Goal: Task Accomplishment & Management: Manage account settings

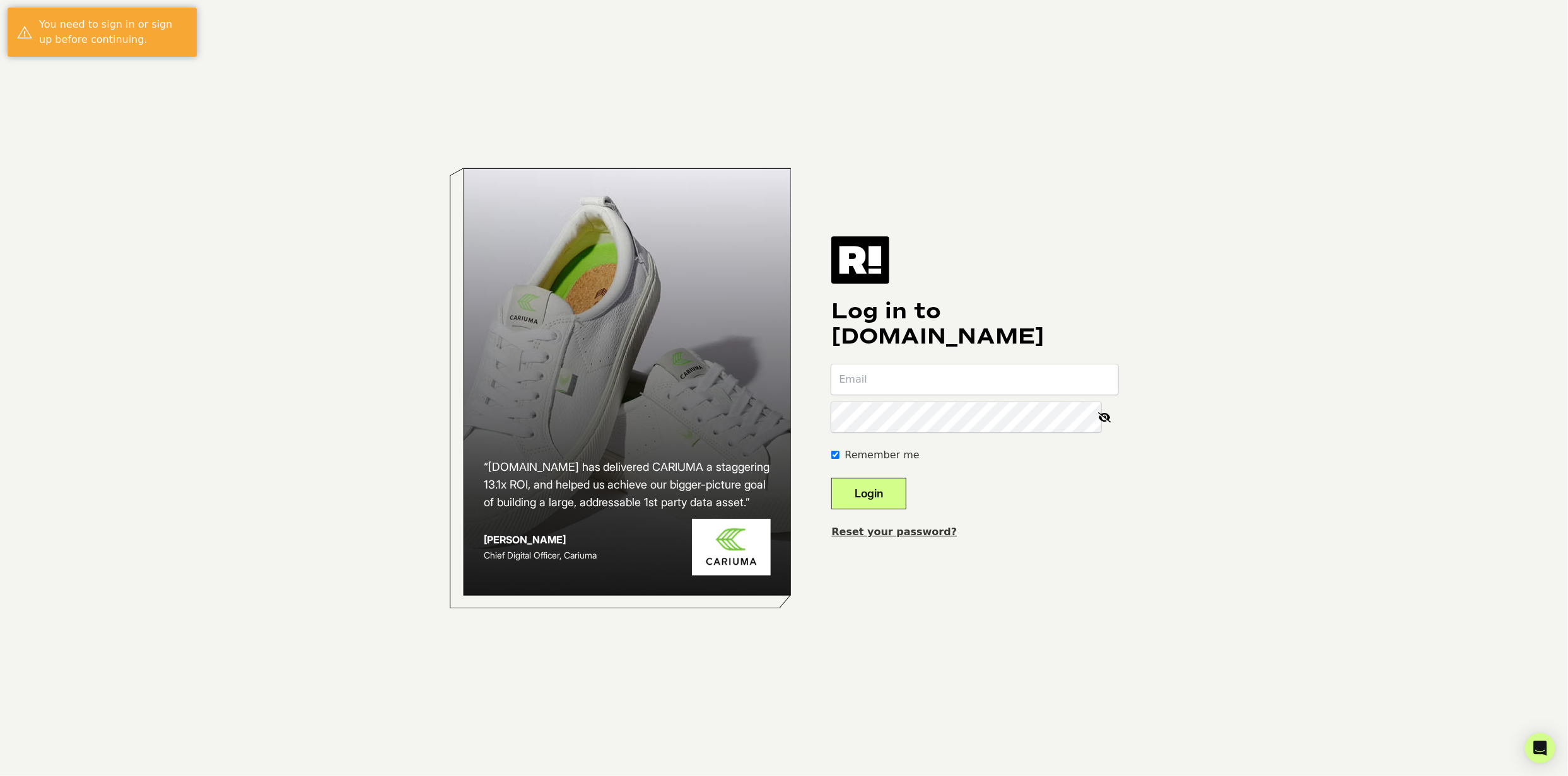
type input "ian@peakcocktails.com"
click at [895, 499] on button "Login" at bounding box center [868, 493] width 75 height 32
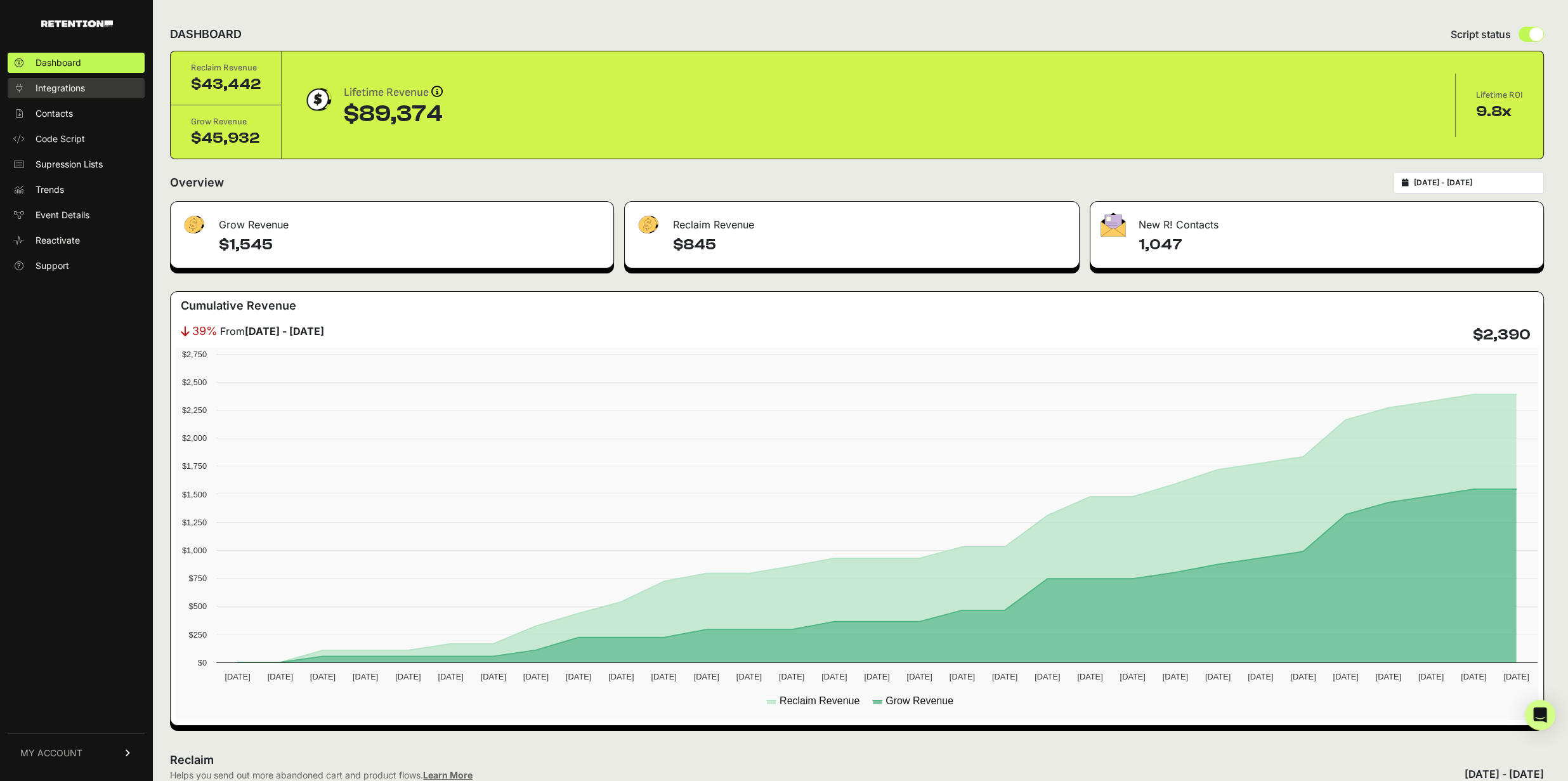
click at [42, 90] on span "Integrations" at bounding box center [60, 88] width 49 height 13
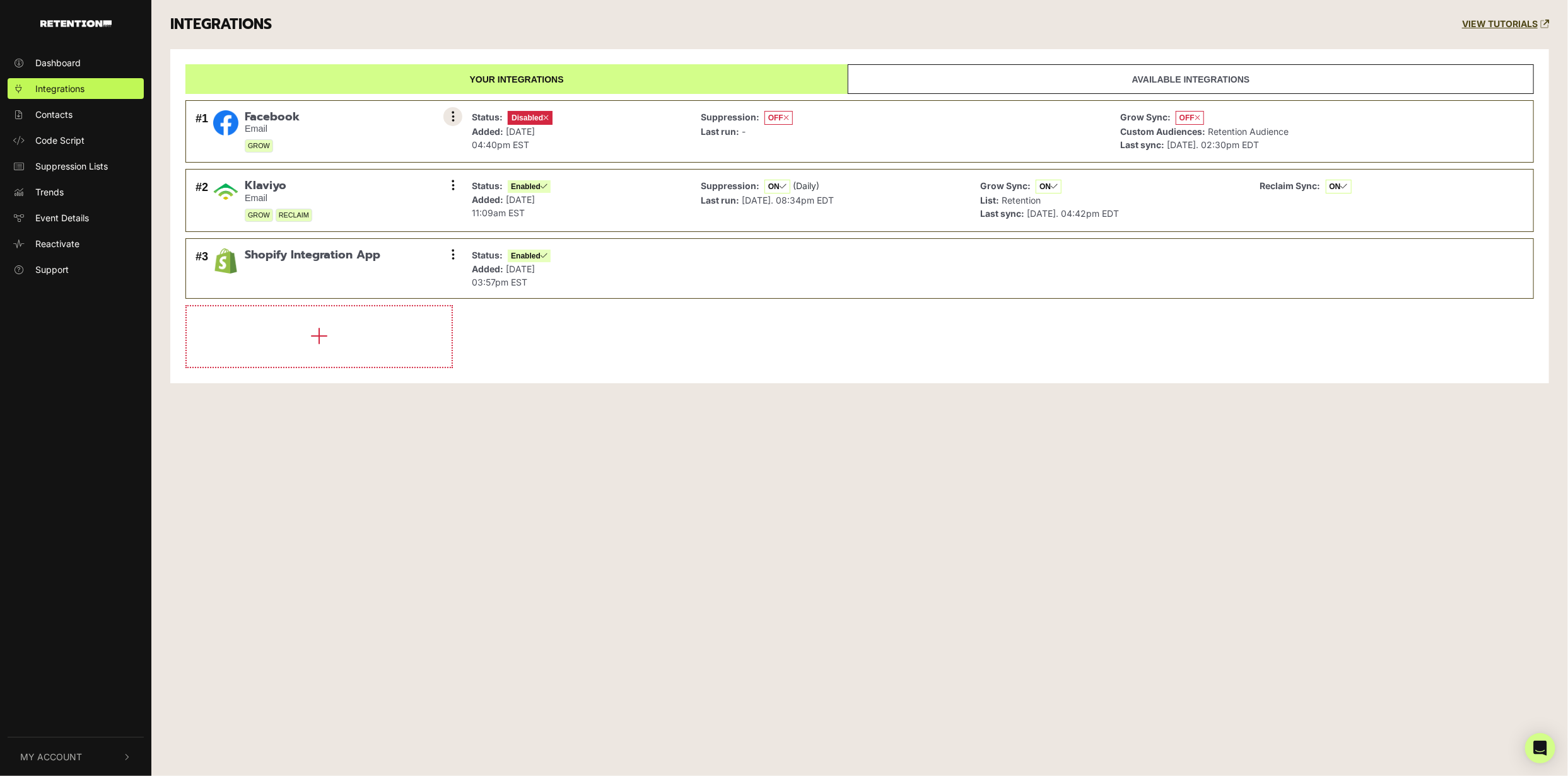
click at [451, 118] on button at bounding box center [452, 116] width 19 height 19
click at [414, 116] on link "Settings" at bounding box center [376, 118] width 119 height 28
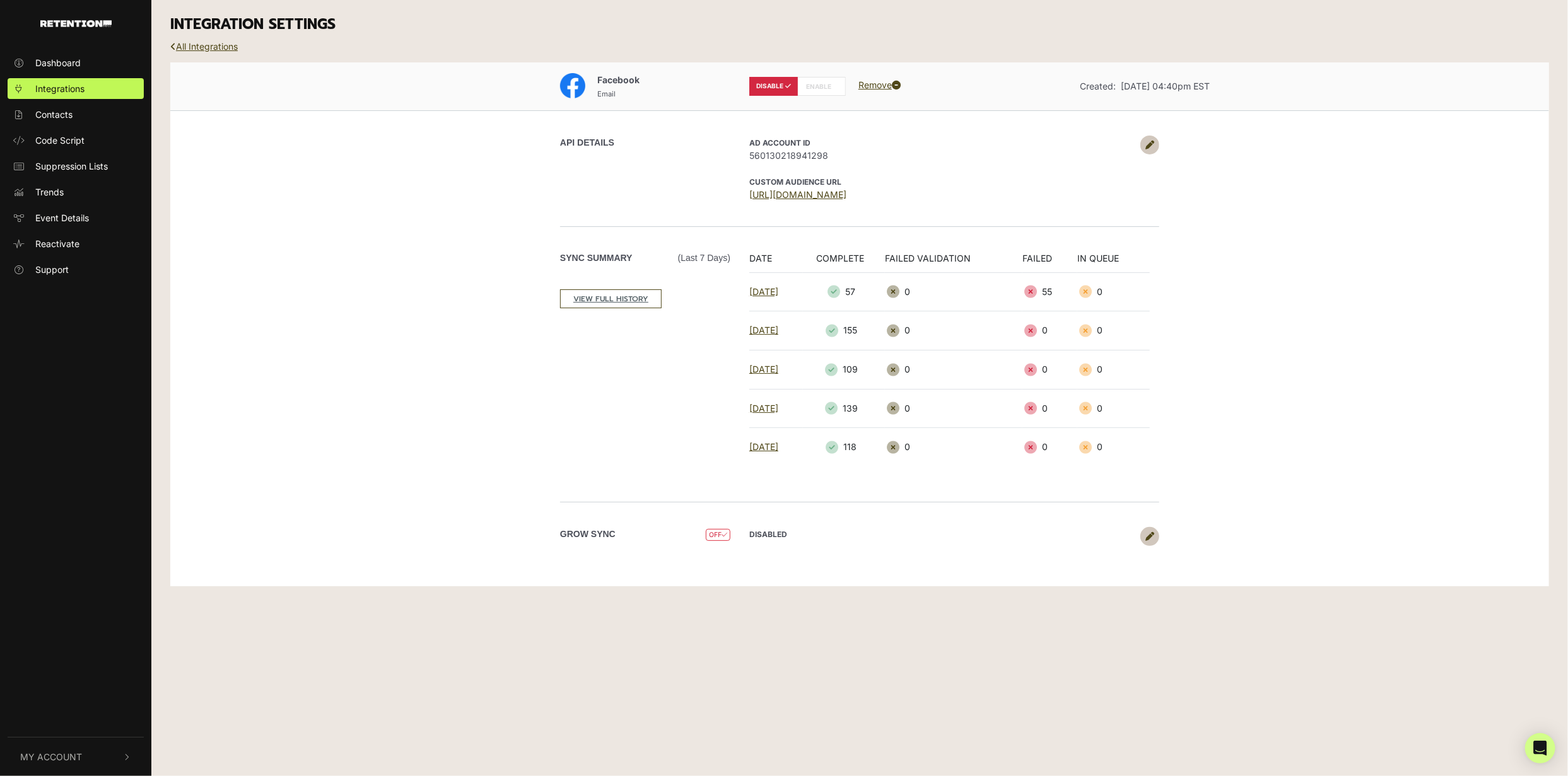
click at [1151, 141] on icon at bounding box center [1150, 145] width 9 height 9
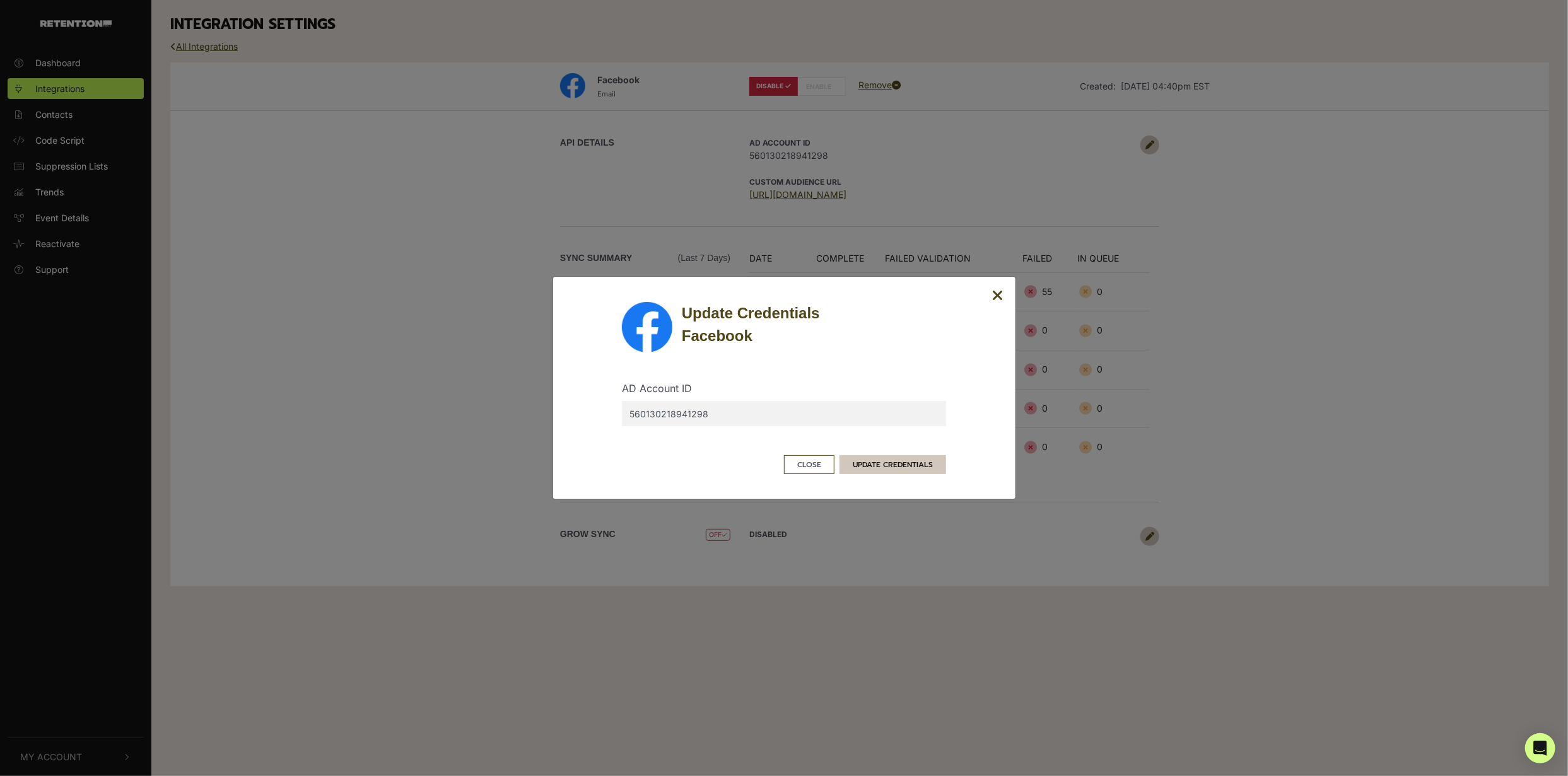
click at [919, 467] on button "UPDATE CREDENTIALS" at bounding box center [892, 464] width 107 height 19
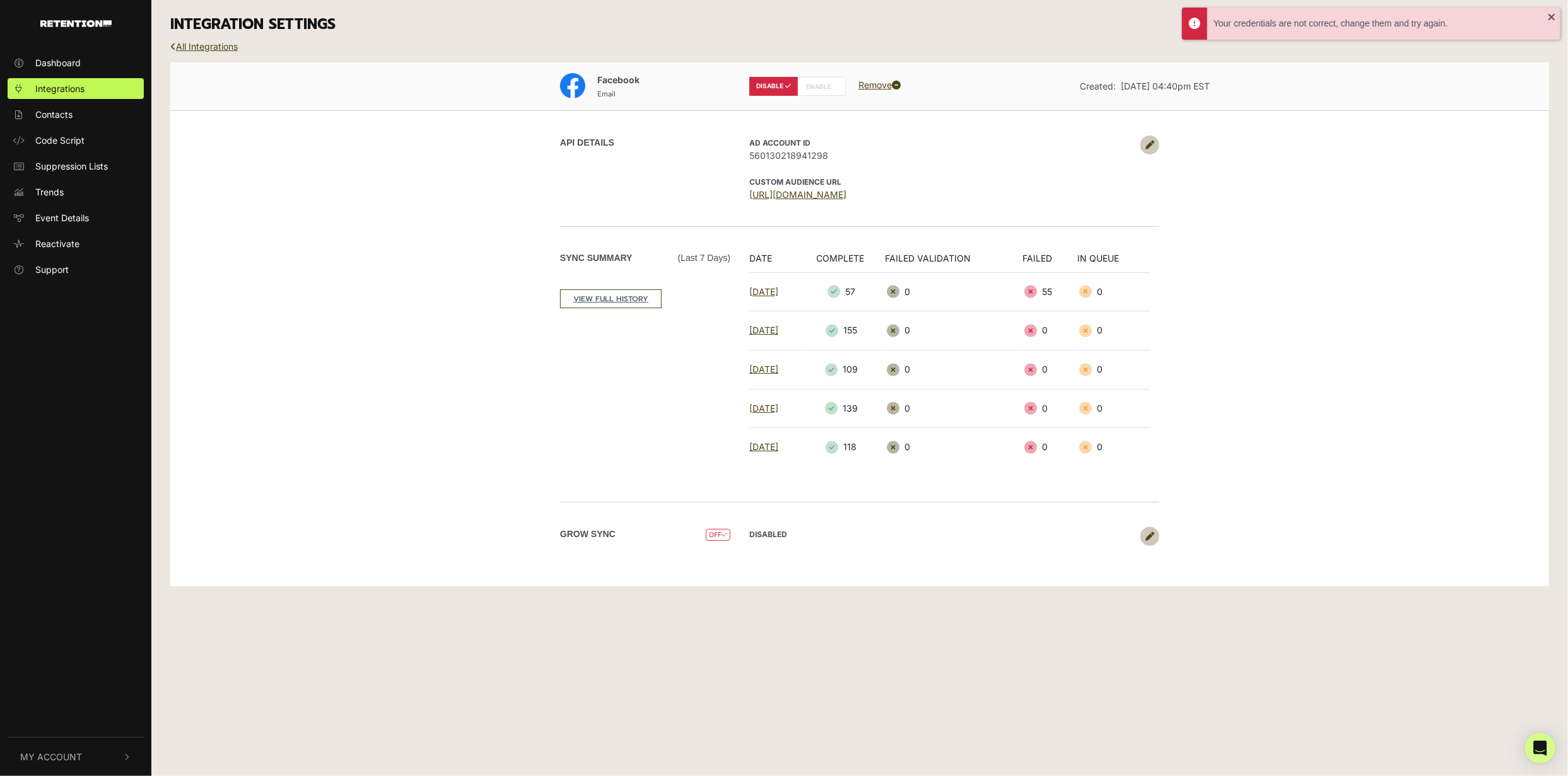
click at [1154, 144] on link at bounding box center [1149, 144] width 19 height 19
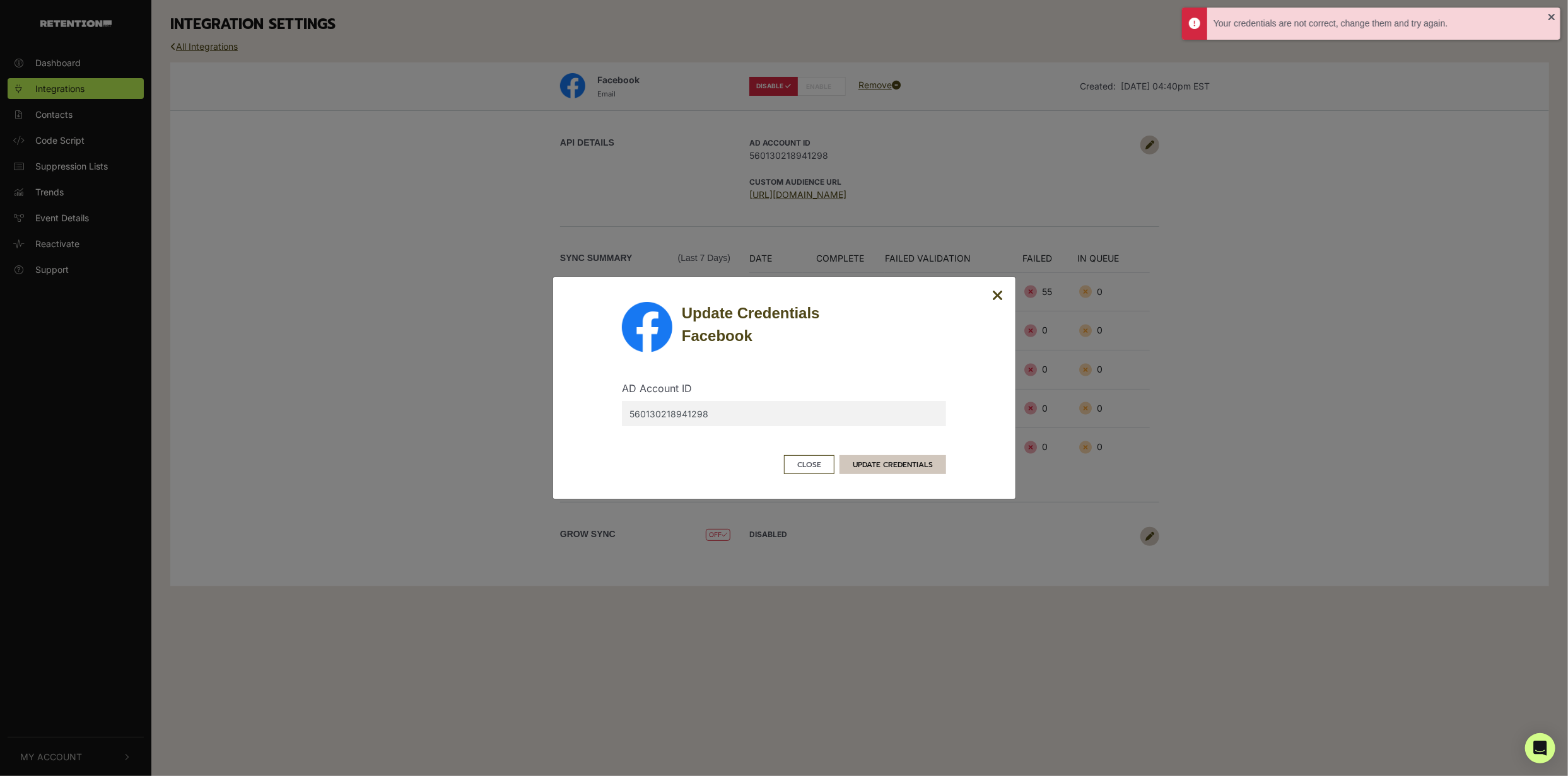
click at [894, 458] on button "UPDATE CREDENTIALS" at bounding box center [892, 464] width 107 height 19
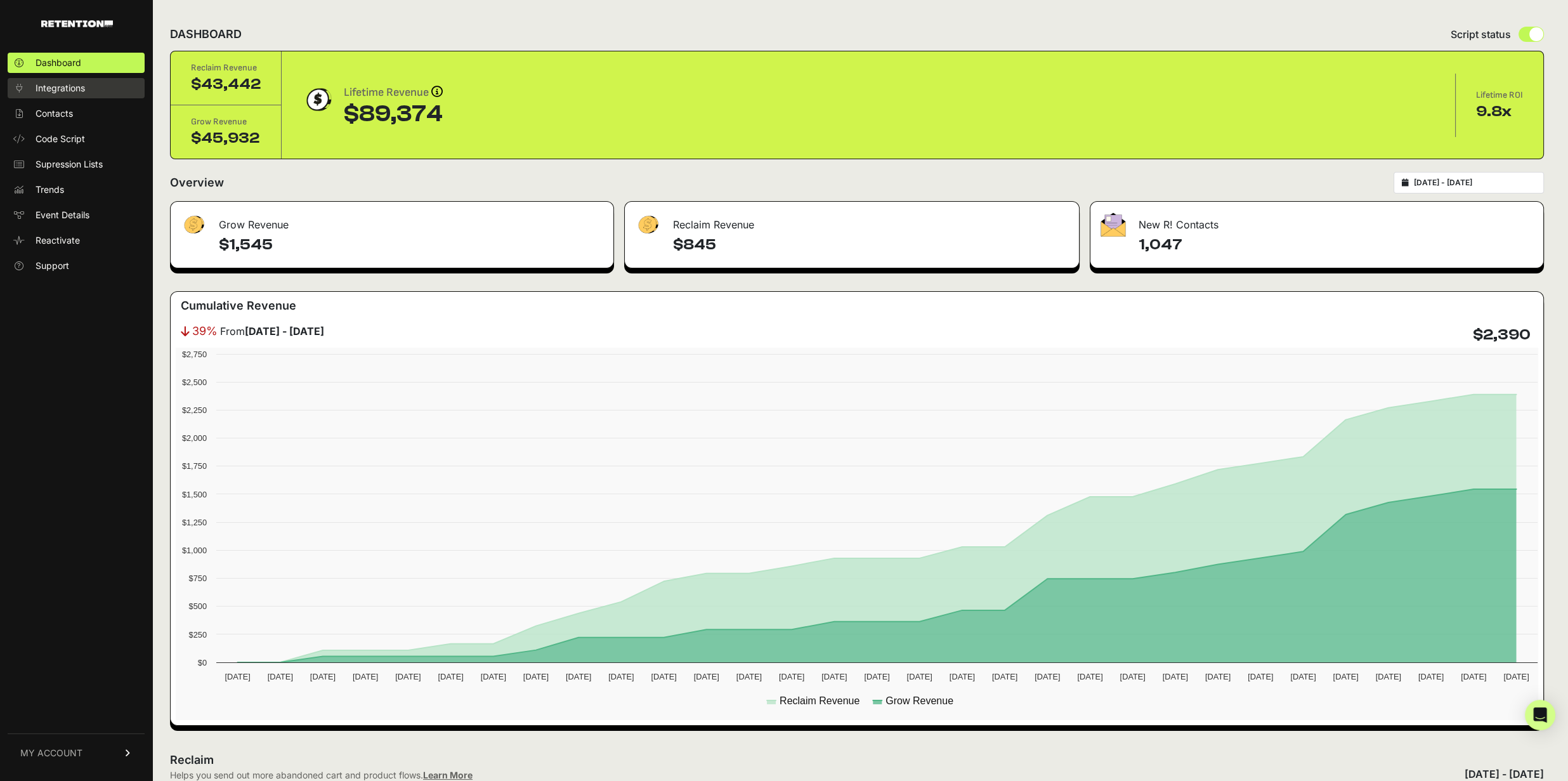
click at [41, 90] on span "Integrations" at bounding box center [60, 88] width 49 height 13
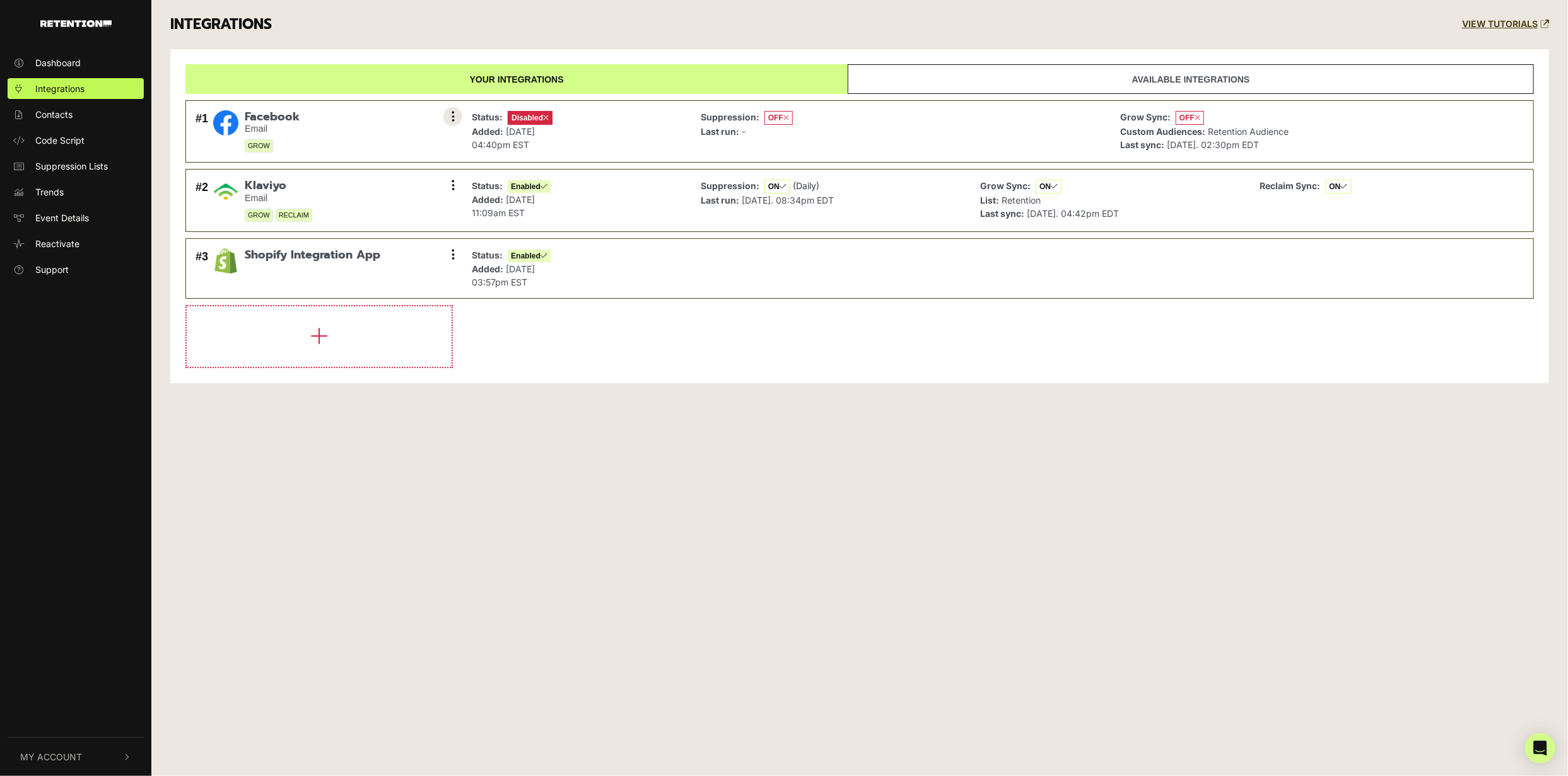
click at [453, 122] on button at bounding box center [452, 116] width 19 height 19
click at [357, 116] on link "Settings" at bounding box center [376, 118] width 119 height 28
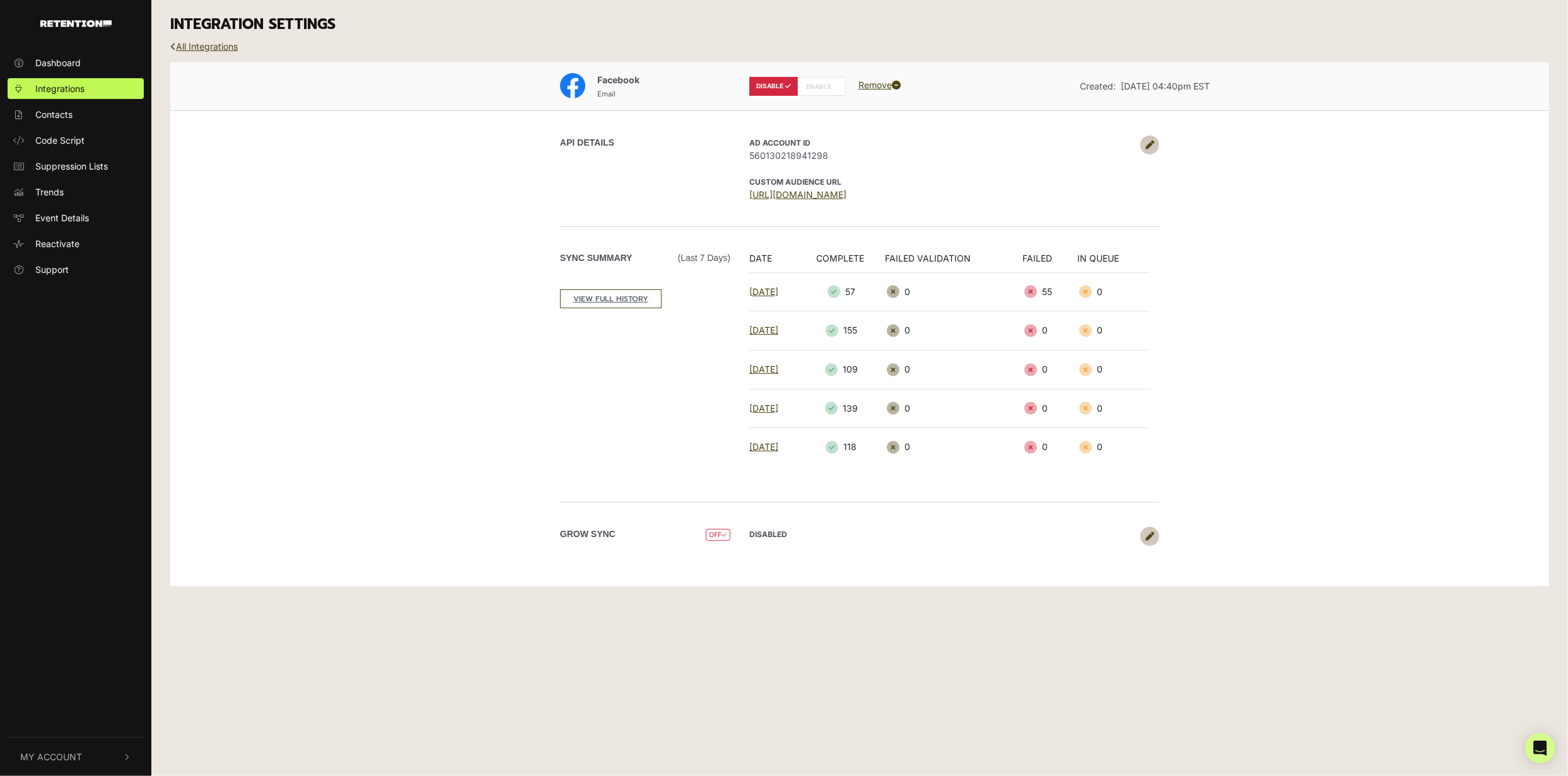
click at [1145, 143] on icon at bounding box center [1150, 145] width 9 height 9
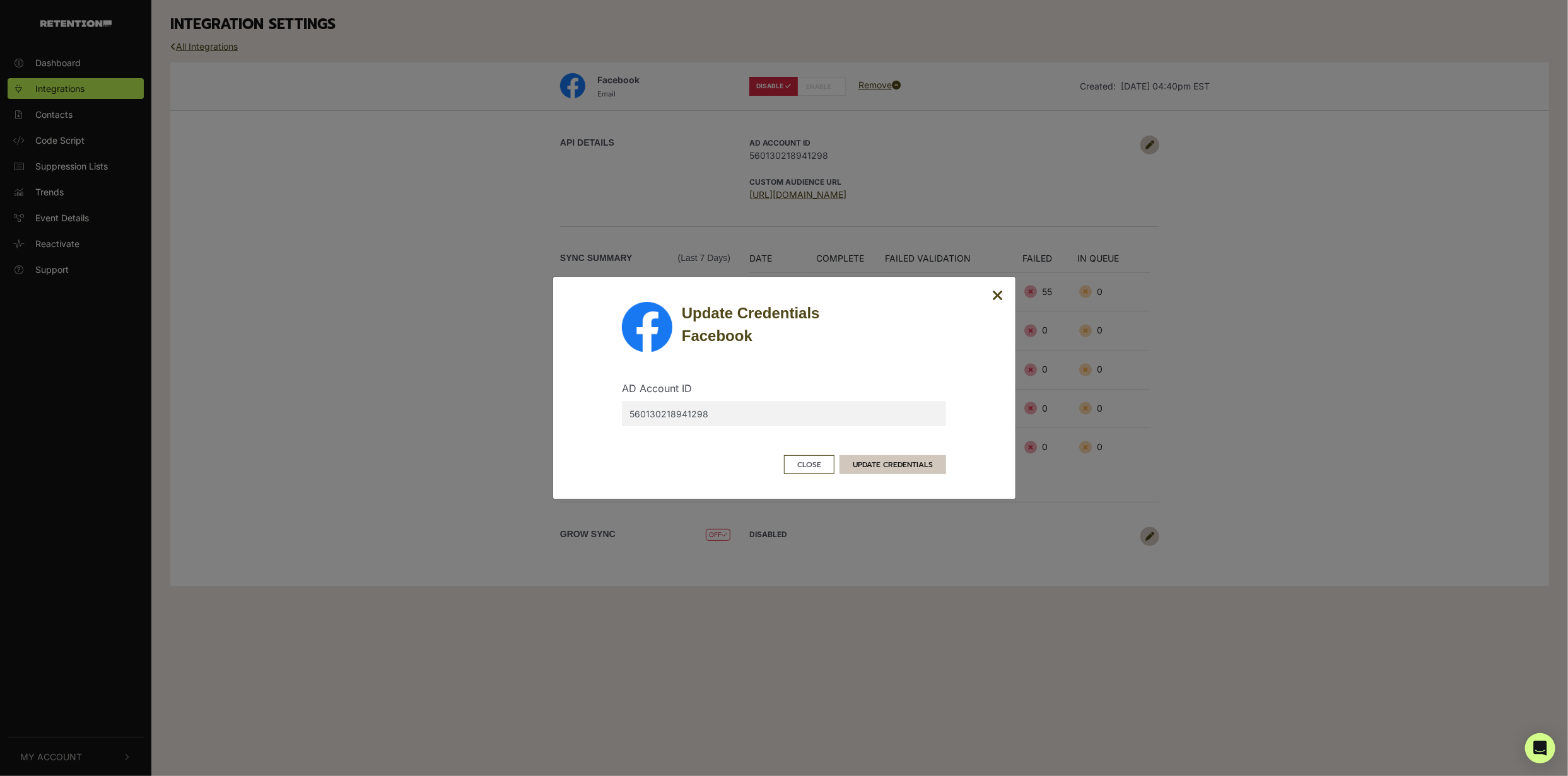
click at [903, 469] on button "UPDATE CREDENTIALS" at bounding box center [892, 464] width 107 height 19
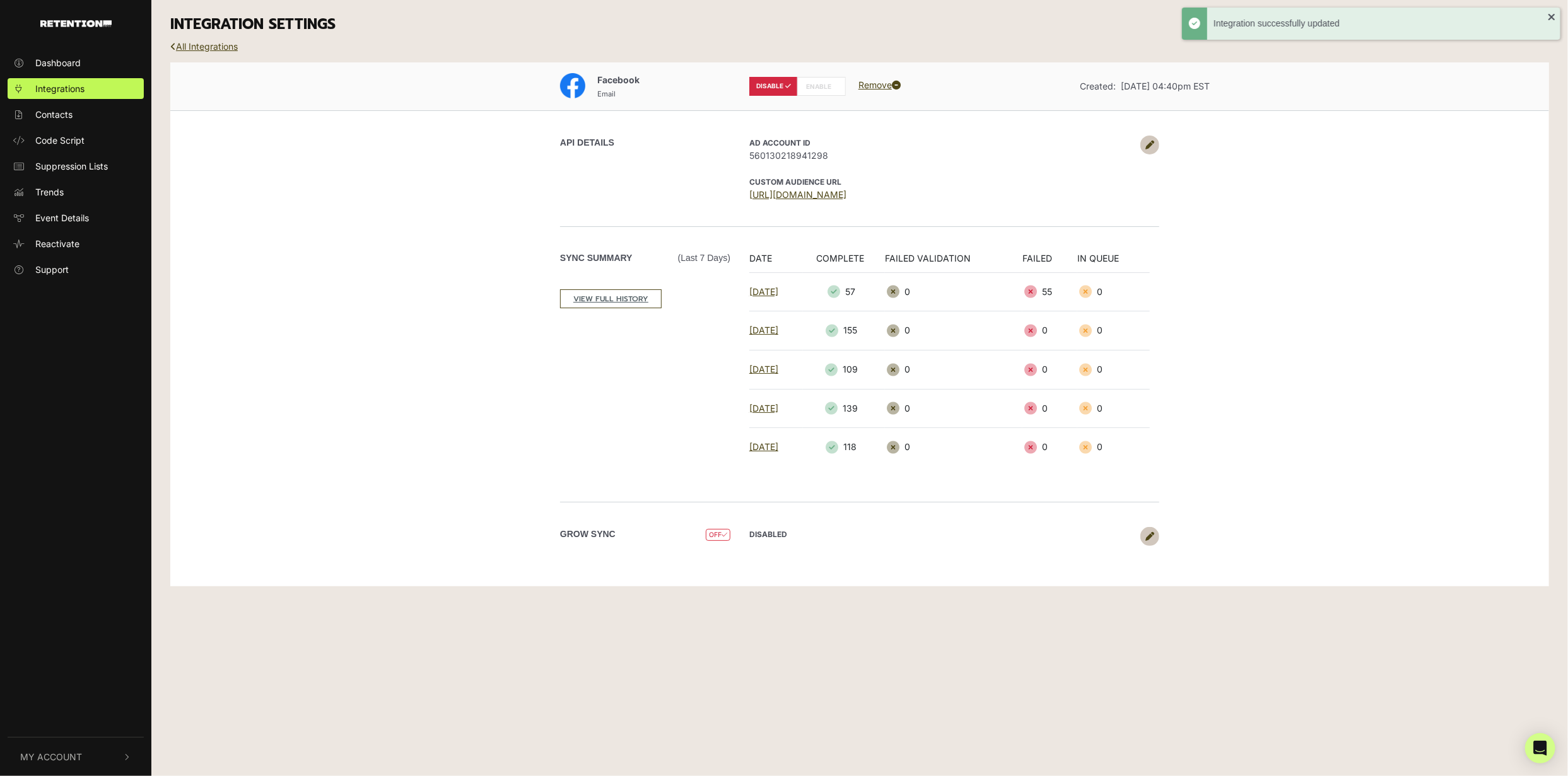
click at [813, 88] on label "ENABLE" at bounding box center [821, 86] width 48 height 19
radio input "false"
radio input "true"
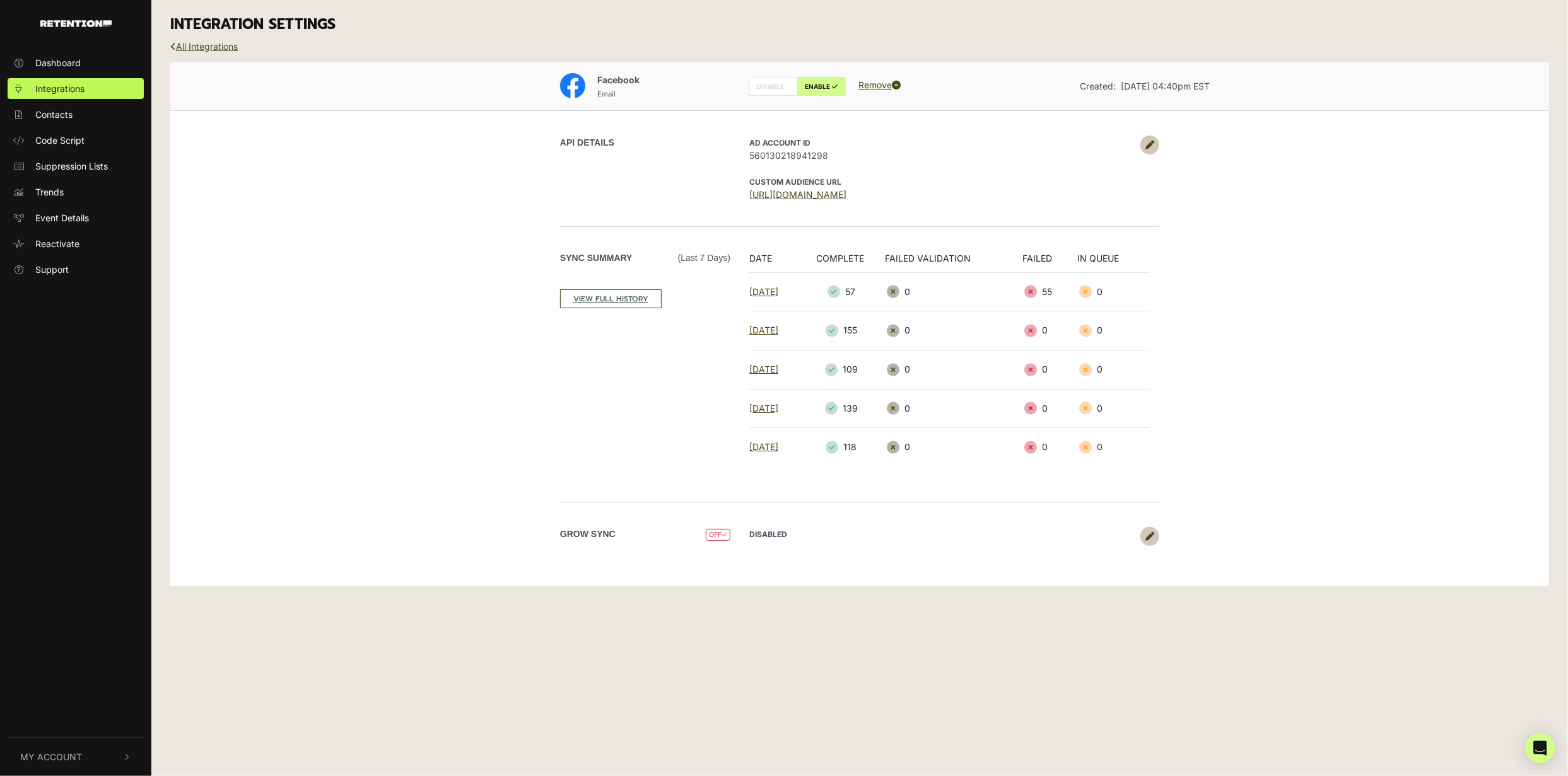
click at [1151, 536] on icon at bounding box center [1150, 536] width 9 height 9
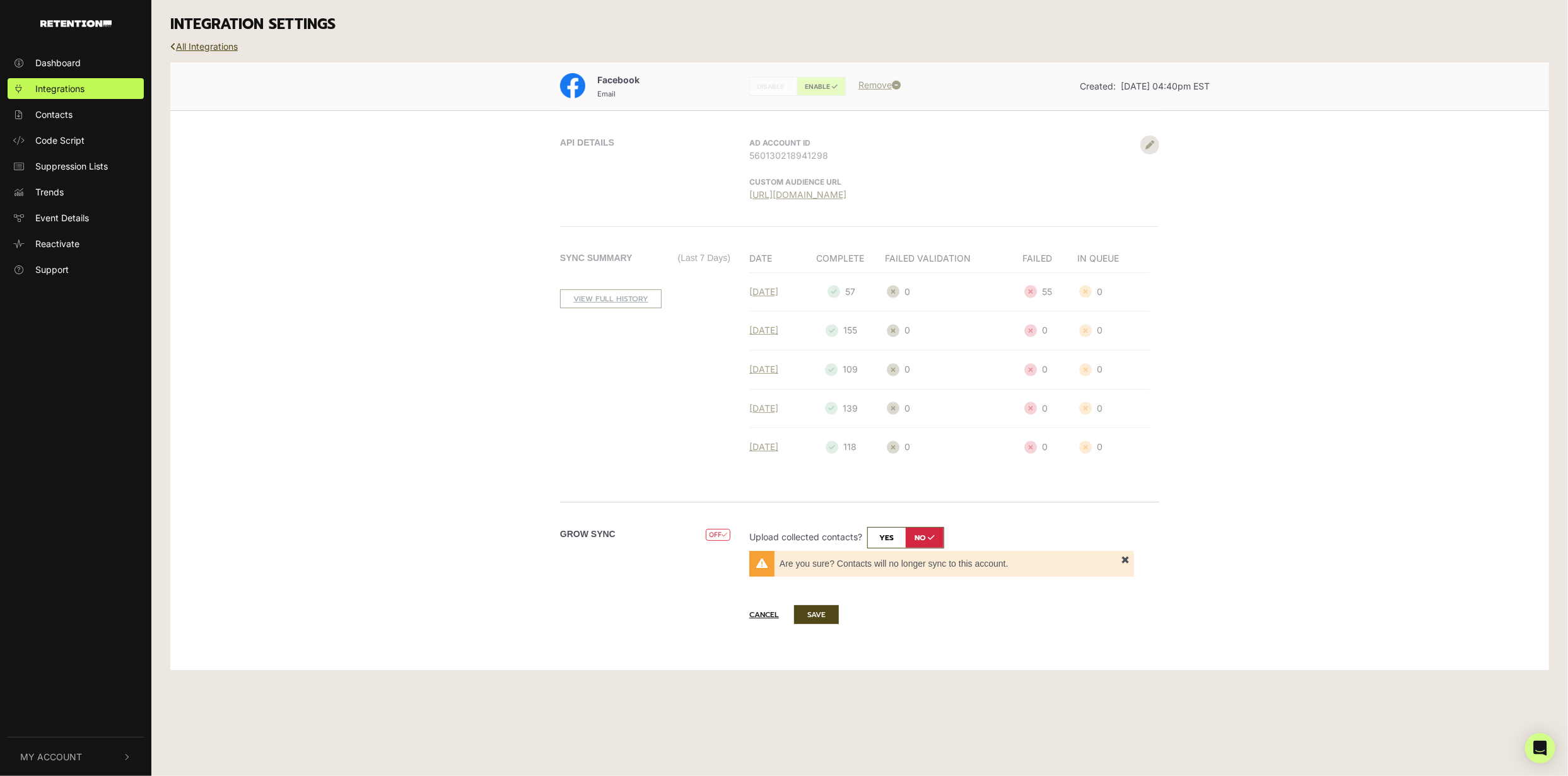
click at [880, 533] on input "checkbox" at bounding box center [906, 537] width 77 height 21
checkbox input "true"
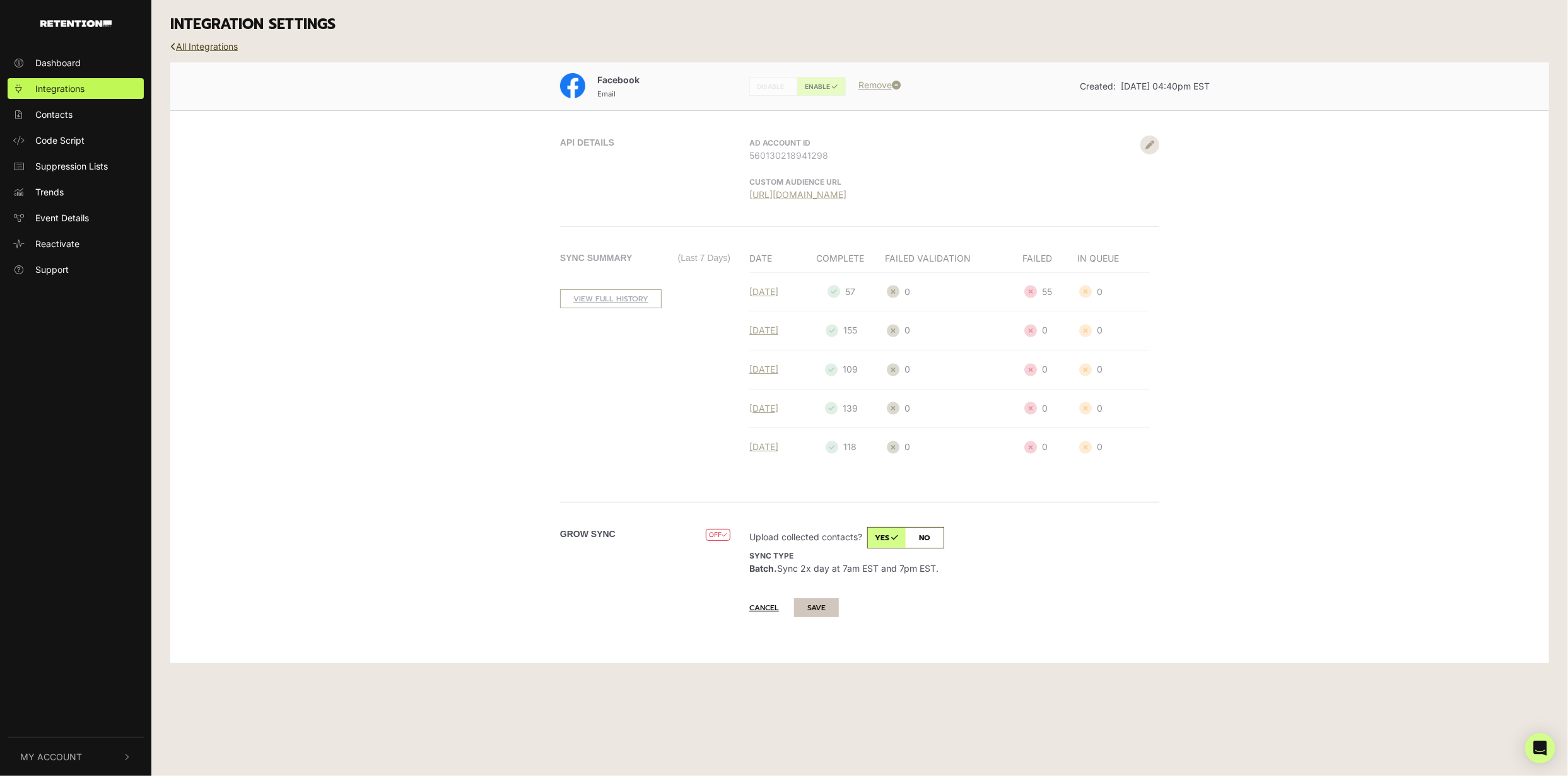
click at [834, 608] on button "SAVE" at bounding box center [816, 608] width 45 height 19
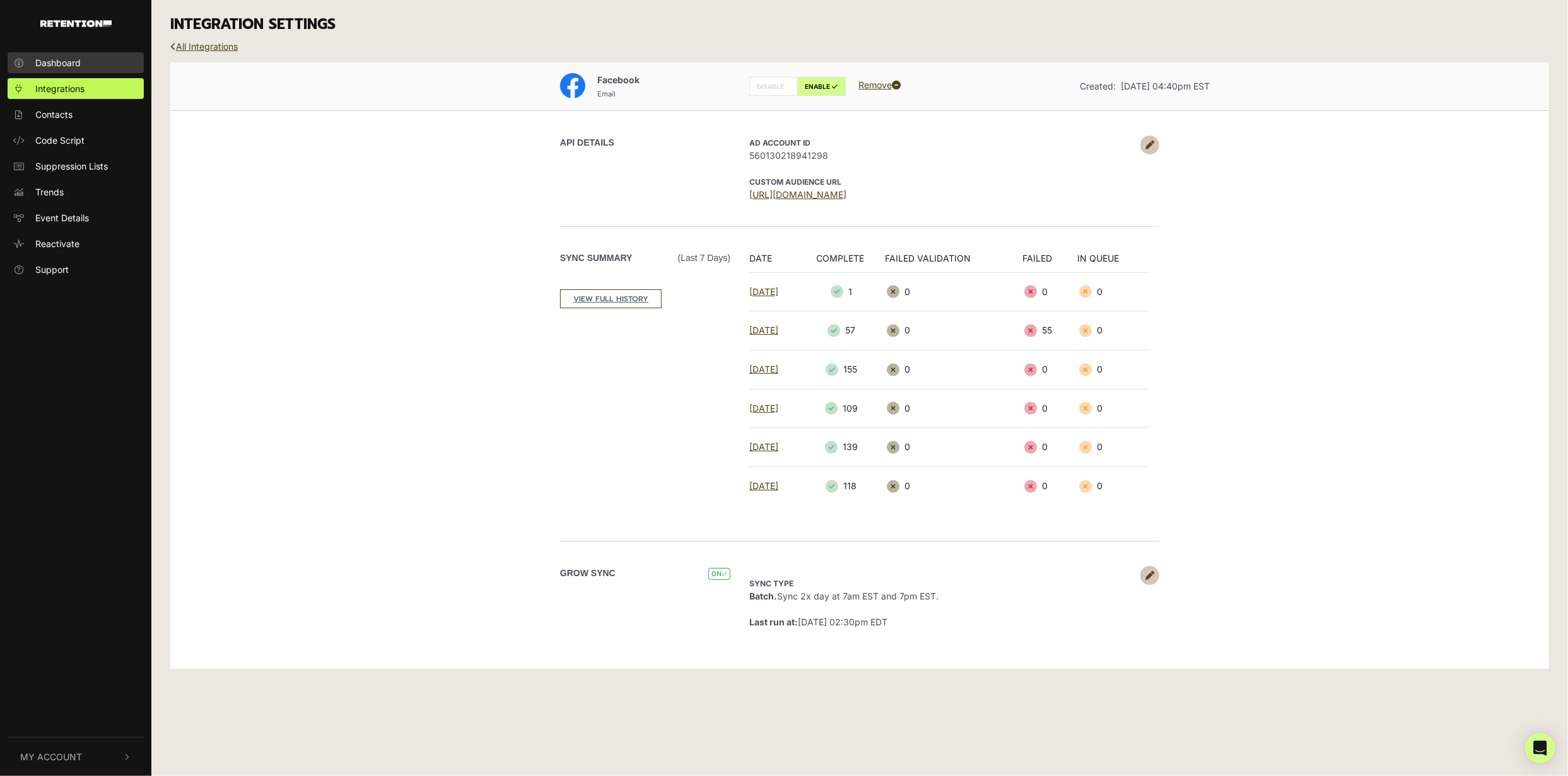
click at [76, 68] on span "Dashboard" at bounding box center [58, 63] width 45 height 14
